Goal: Book appointment/travel/reservation

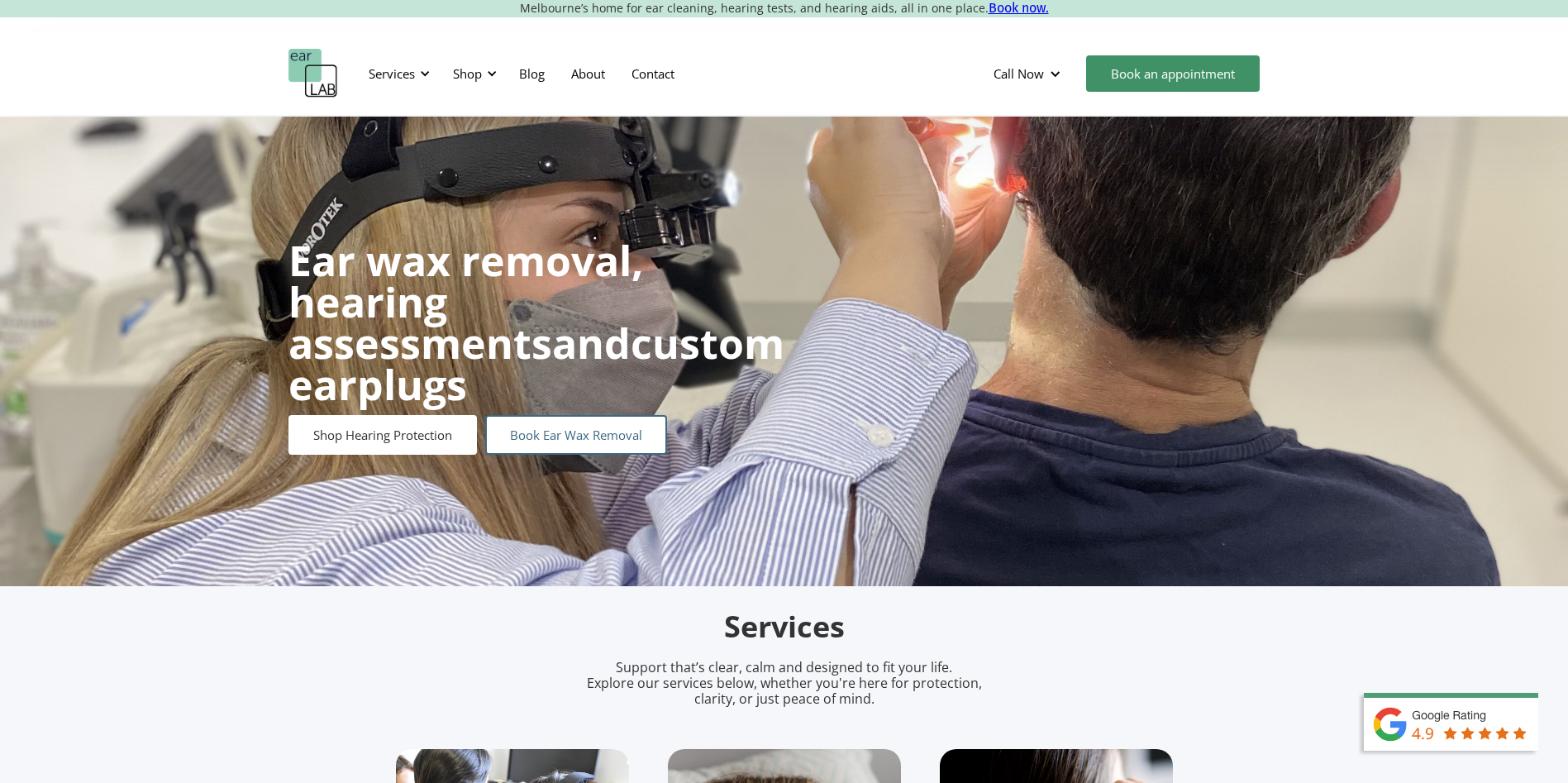
click at [631, 415] on link "Book Ear Wax Removal" at bounding box center [577, 435] width 182 height 40
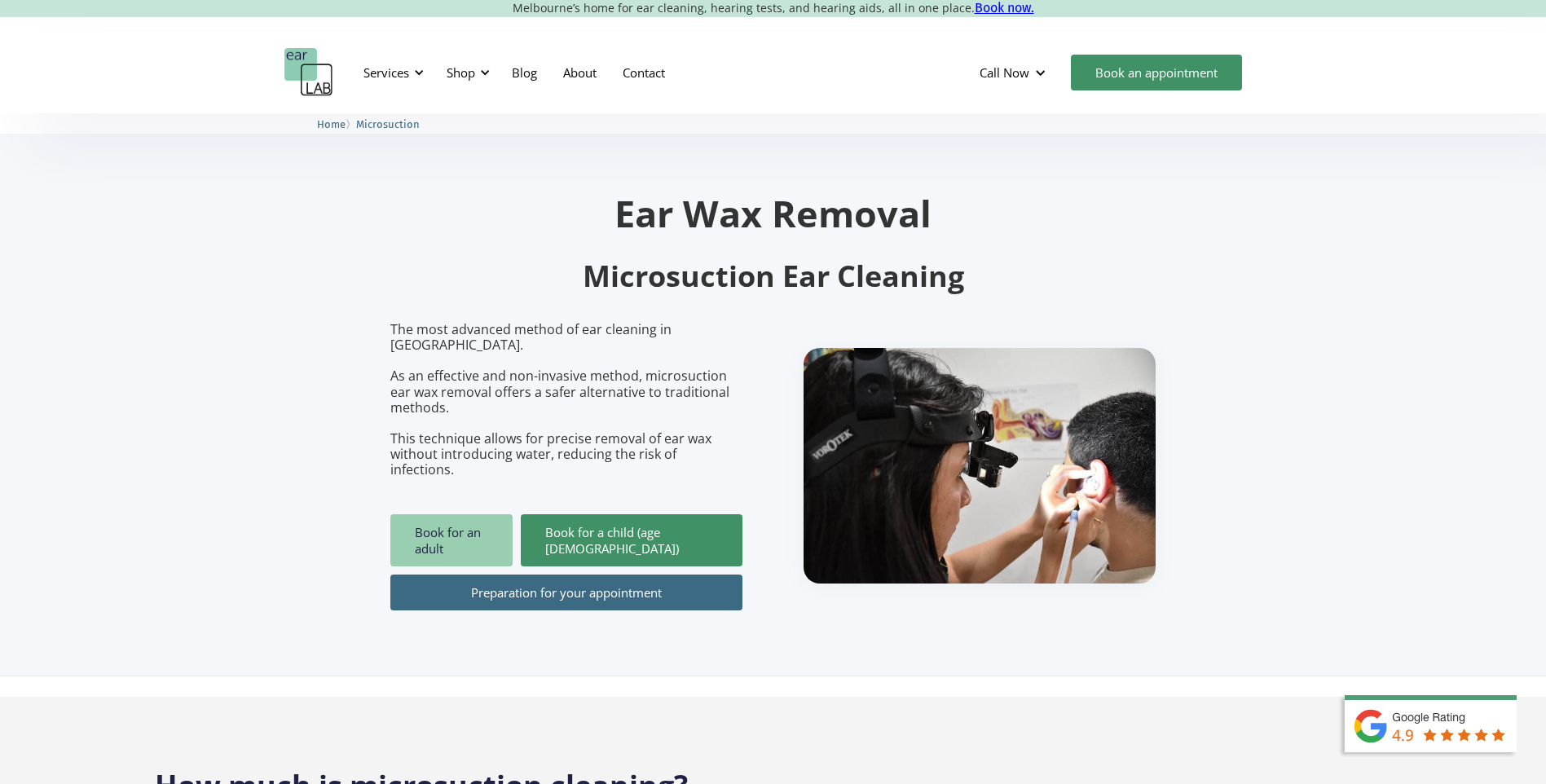
click at [457, 514] on link "Book for an adult" at bounding box center [452, 540] width 123 height 52
click at [500, 520] on link "Book for an adult" at bounding box center [452, 540] width 123 height 52
